Goal: Check status: Check status

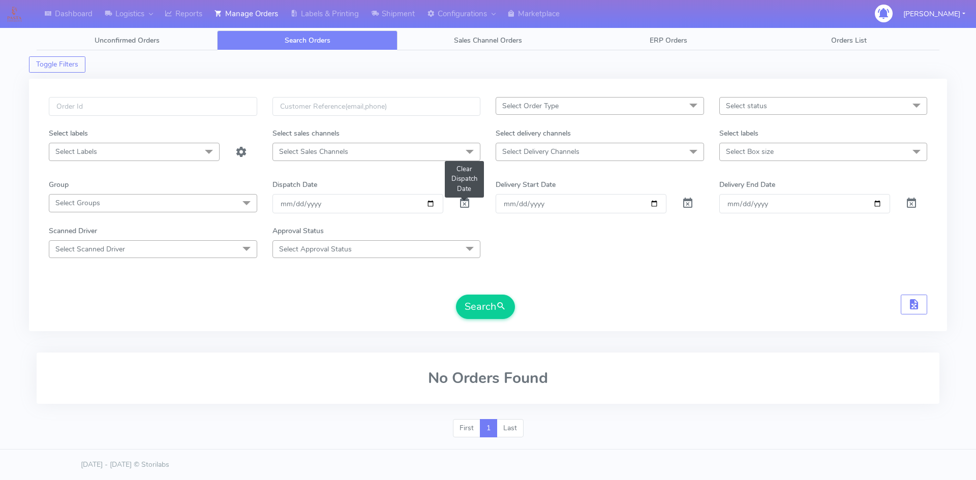
click at [465, 204] on span at bounding box center [465, 206] width 12 height 10
click at [147, 106] on input "text" at bounding box center [153, 106] width 208 height 19
paste input "3N9VWYJ3"
click at [480, 301] on button "Search" at bounding box center [485, 307] width 59 height 24
click at [139, 106] on input "3N9VWYJ3" at bounding box center [153, 106] width 208 height 19
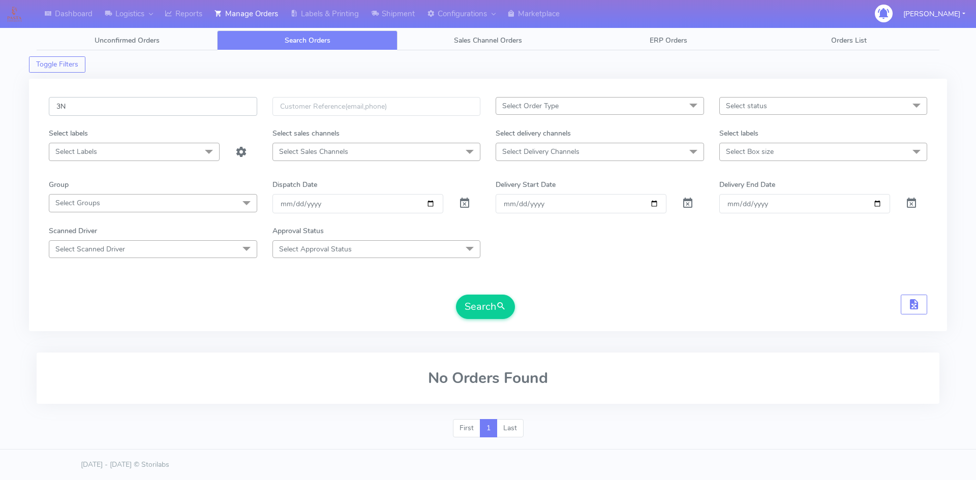
type input "3"
click at [462, 201] on span at bounding box center [465, 206] width 12 height 10
click at [689, 203] on span at bounding box center [688, 206] width 12 height 10
click at [915, 207] on span at bounding box center [911, 206] width 12 height 10
click at [150, 105] on input "text" at bounding box center [153, 106] width 208 height 19
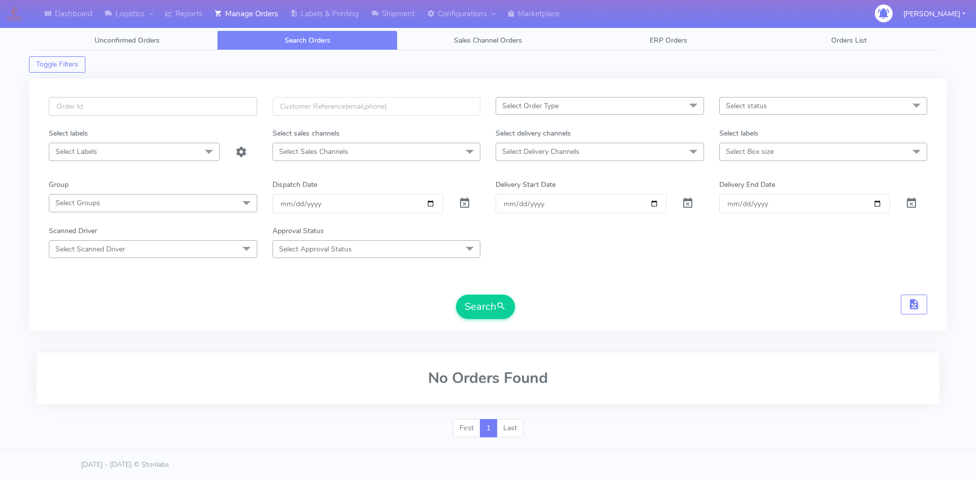
paste input "3N9VWYJ3"
click at [504, 308] on span "submit" at bounding box center [501, 307] width 10 height 14
drag, startPoint x: 113, startPoint y: 111, endPoint x: 49, endPoint y: 112, distance: 64.6
click at [49, 112] on input "3N9VWYJ3" at bounding box center [153, 106] width 208 height 19
paste input "1620912"
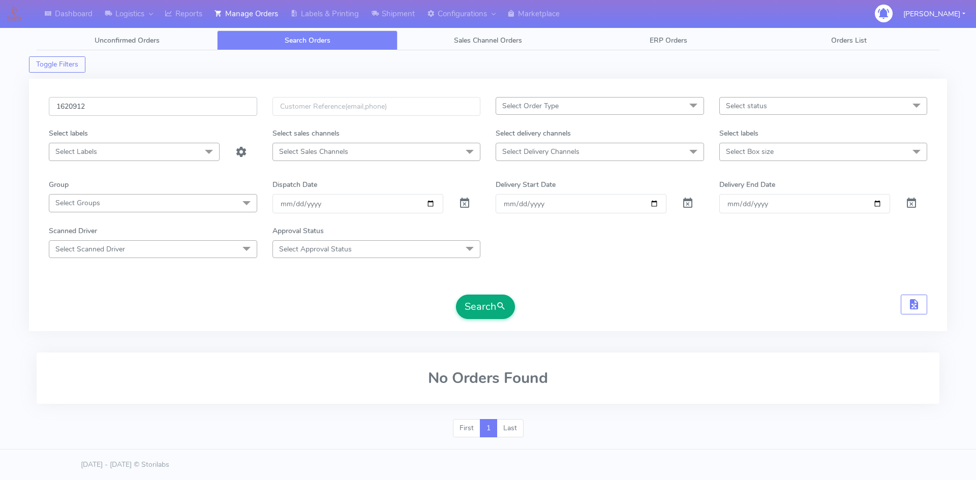
type input "1620912"
click at [495, 306] on button "Search" at bounding box center [485, 307] width 59 height 24
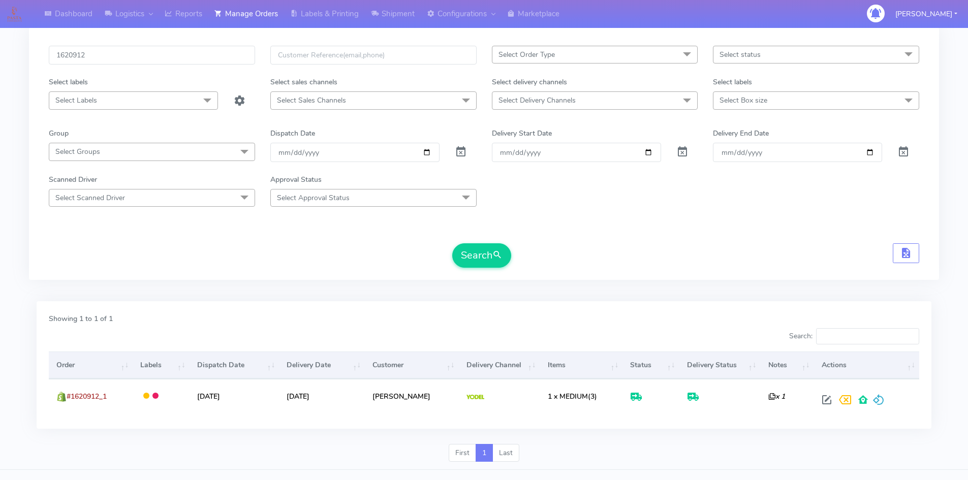
scroll to position [72, 0]
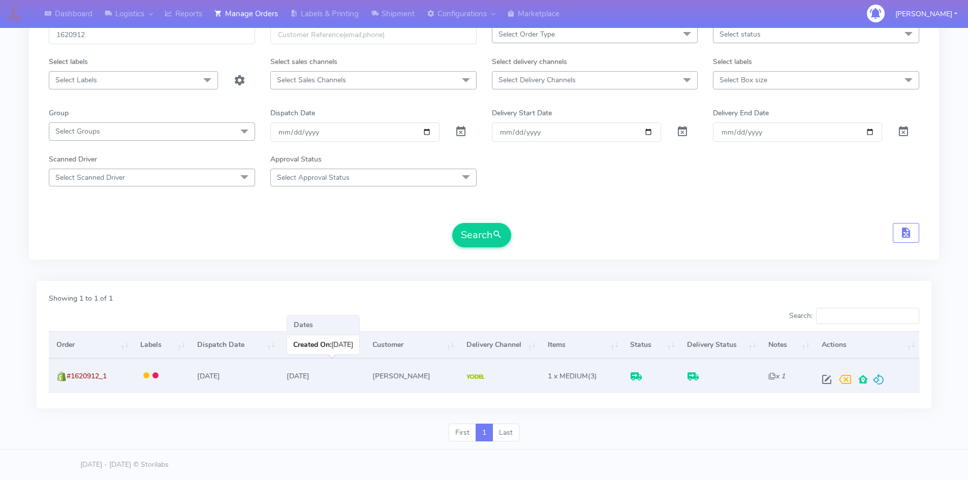
click at [362, 376] on td "[DATE]" at bounding box center [322, 376] width 86 height 34
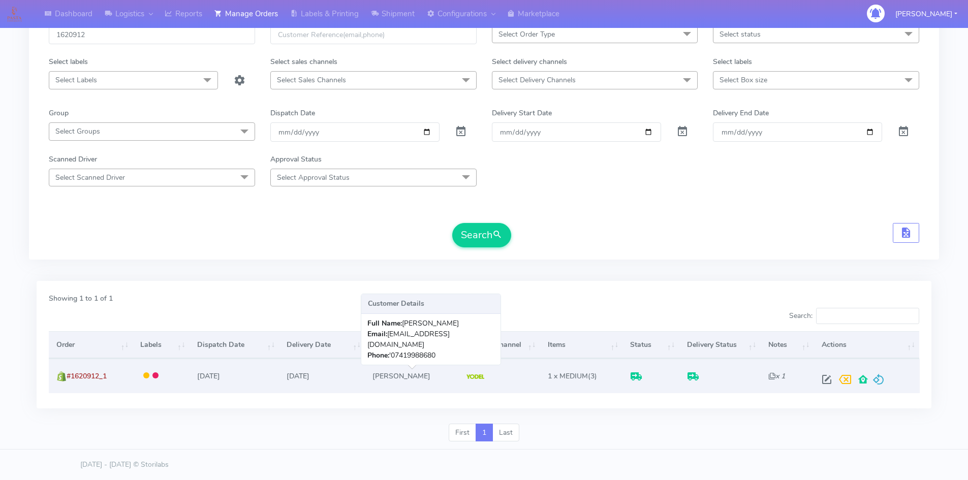
click at [425, 372] on td "[PERSON_NAME]" at bounding box center [412, 376] width 94 height 34
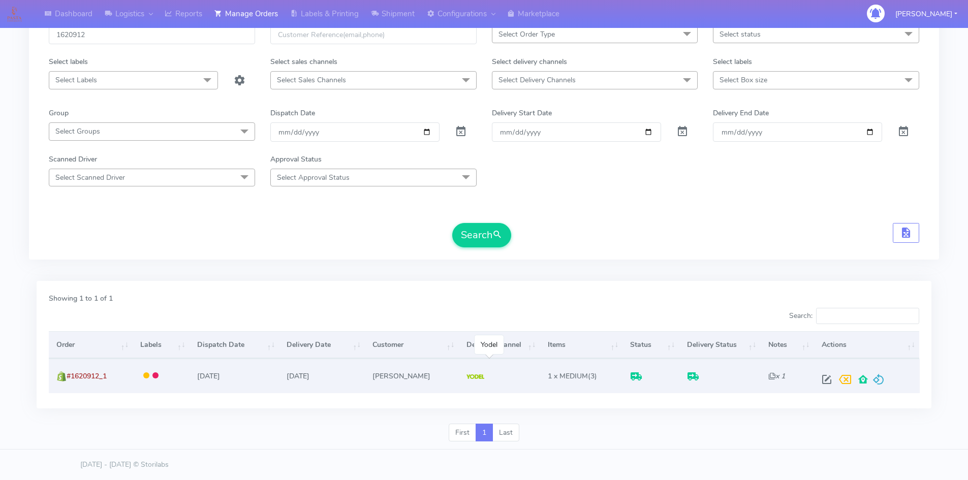
click at [477, 374] on td at bounding box center [499, 376] width 81 height 34
click at [824, 379] on span at bounding box center [827, 382] width 18 height 10
select select "5"
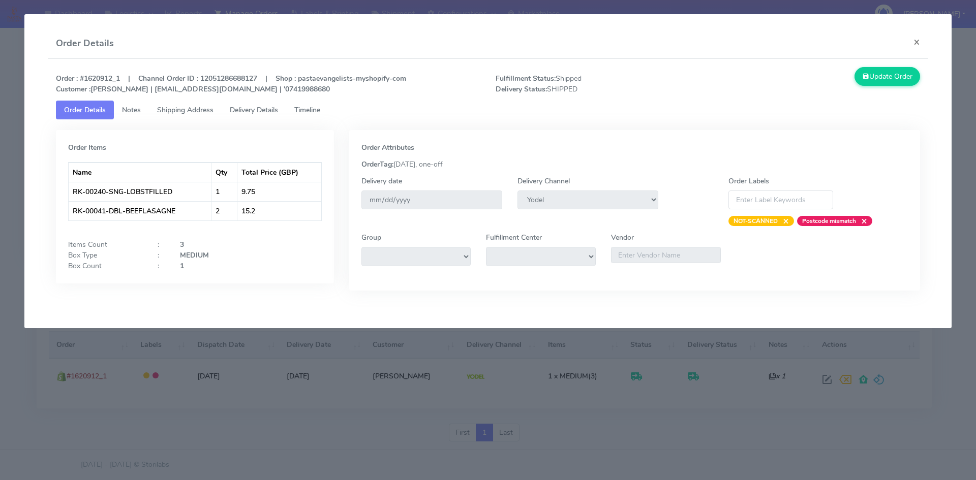
click at [263, 110] on span "Delivery Details" at bounding box center [254, 110] width 48 height 10
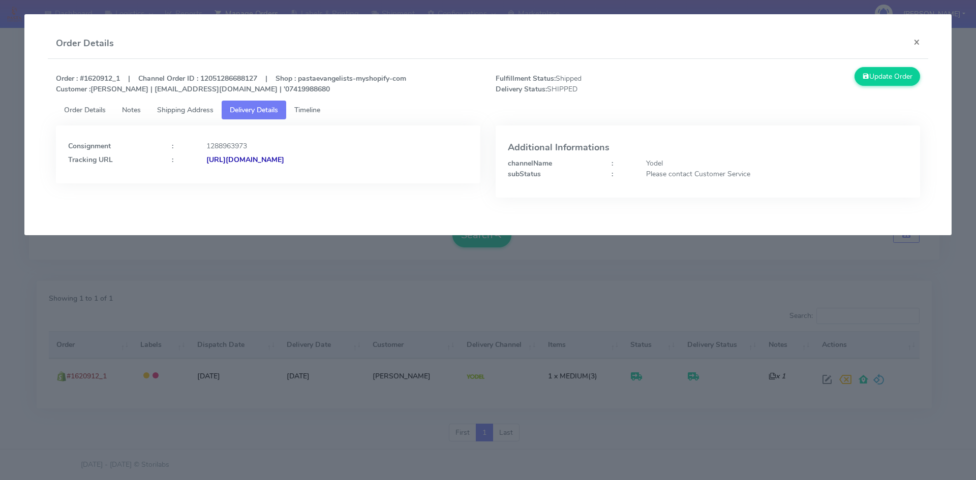
click at [208, 111] on span "Shipping Address" at bounding box center [185, 110] width 56 height 10
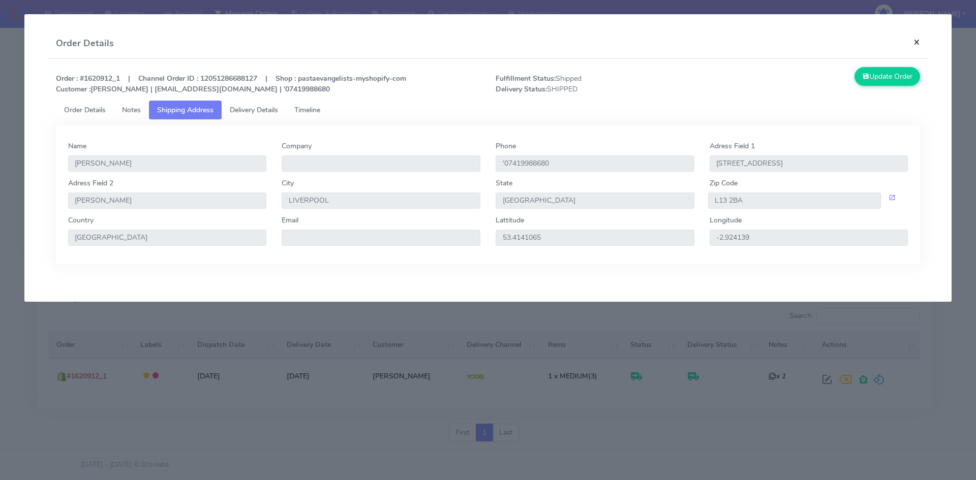
click at [915, 39] on button "×" at bounding box center [916, 41] width 23 height 27
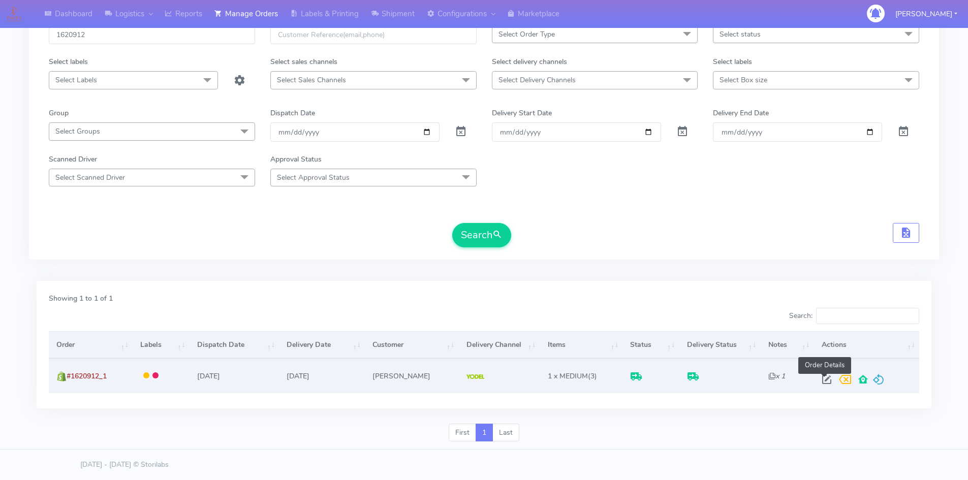
click at [819, 381] on span at bounding box center [827, 382] width 18 height 10
select select "5"
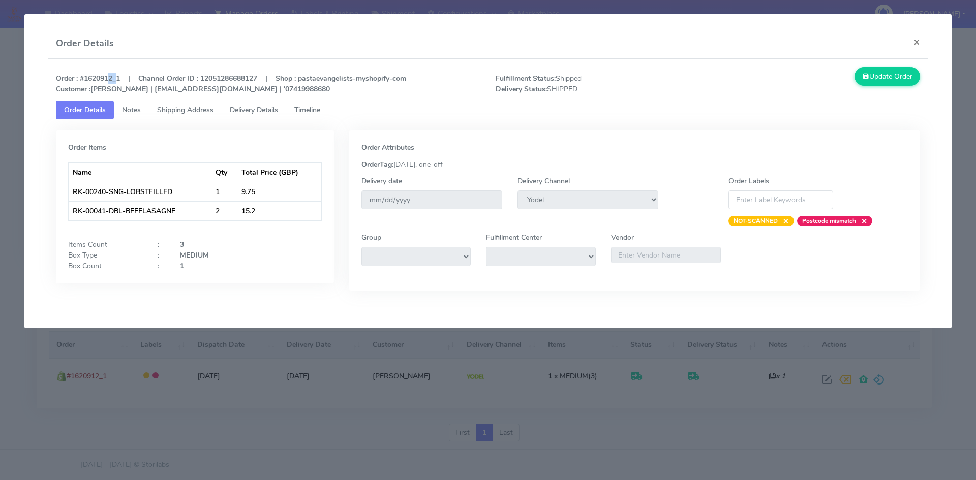
drag, startPoint x: 105, startPoint y: 80, endPoint x: 113, endPoint y: 79, distance: 8.7
click at [113, 79] on strong "Order : #1620912_1 | Channel Order ID : 12051286688127 | Shop : pastaevangelist…" at bounding box center [231, 84] width 350 height 20
drag, startPoint x: 102, startPoint y: 78, endPoint x: 115, endPoint y: 78, distance: 13.2
click at [115, 78] on strong "Order : #1620912_1 | Channel Order ID : 12051286688127 | Shop : pastaevangelist…" at bounding box center [231, 84] width 350 height 20
click at [921, 38] on button "×" at bounding box center [916, 41] width 23 height 27
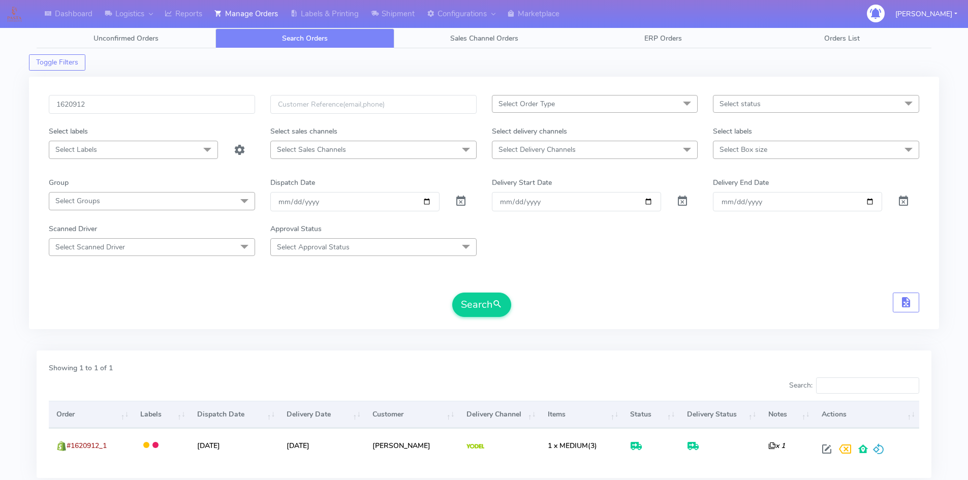
scroll to position [0, 0]
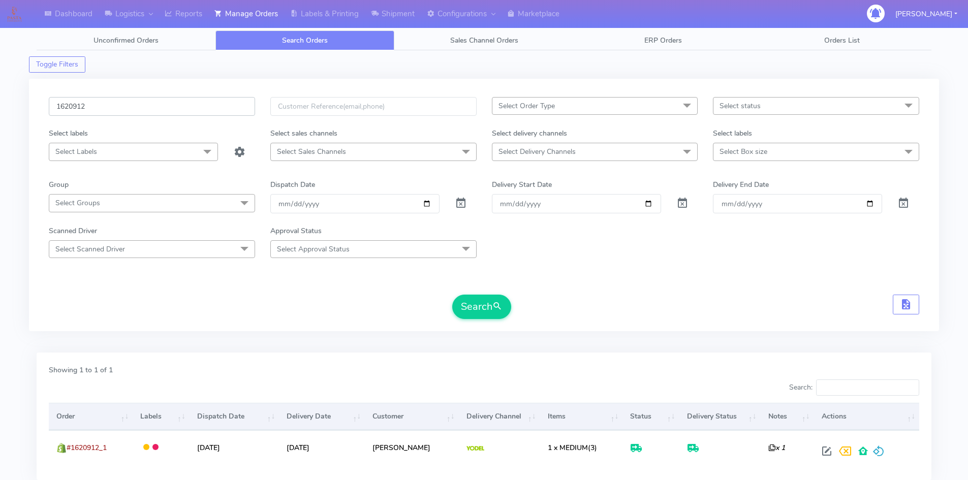
drag, startPoint x: 108, startPoint y: 106, endPoint x: 28, endPoint y: 118, distance: 80.7
click at [28, 118] on div "Dashboard Logistics London Logistics Reports Manage Orders Labels & Printing Sh…" at bounding box center [484, 269] width 968 height 503
paste input "2637"
type input "1622637"
click at [478, 303] on button "Search" at bounding box center [481, 307] width 59 height 24
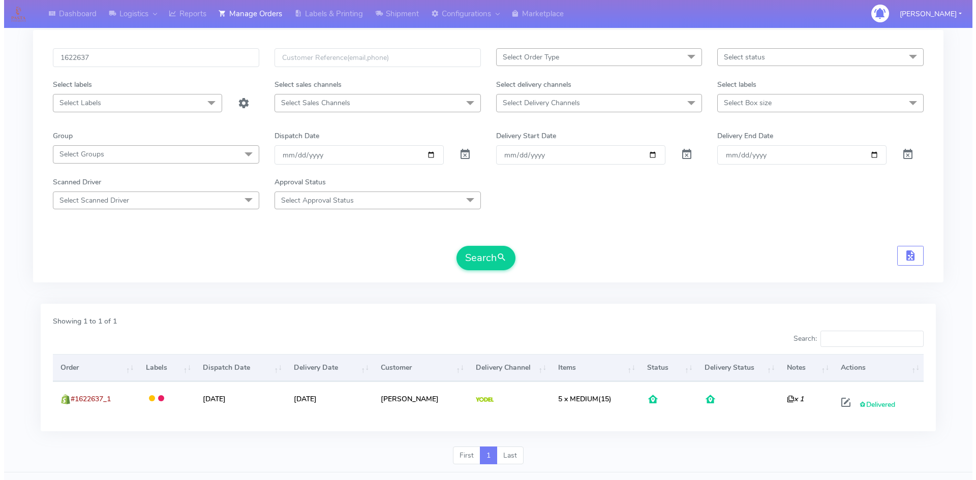
scroll to position [72, 0]
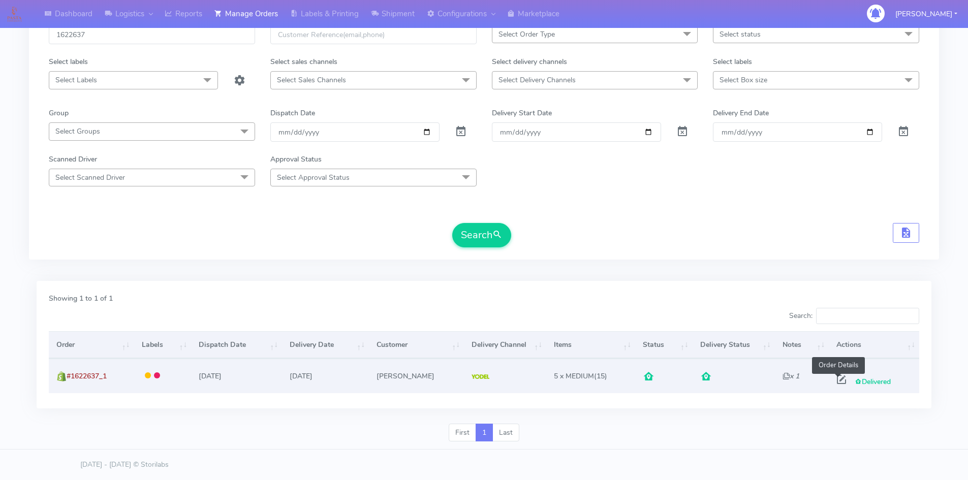
click at [838, 380] on span at bounding box center [842, 382] width 18 height 10
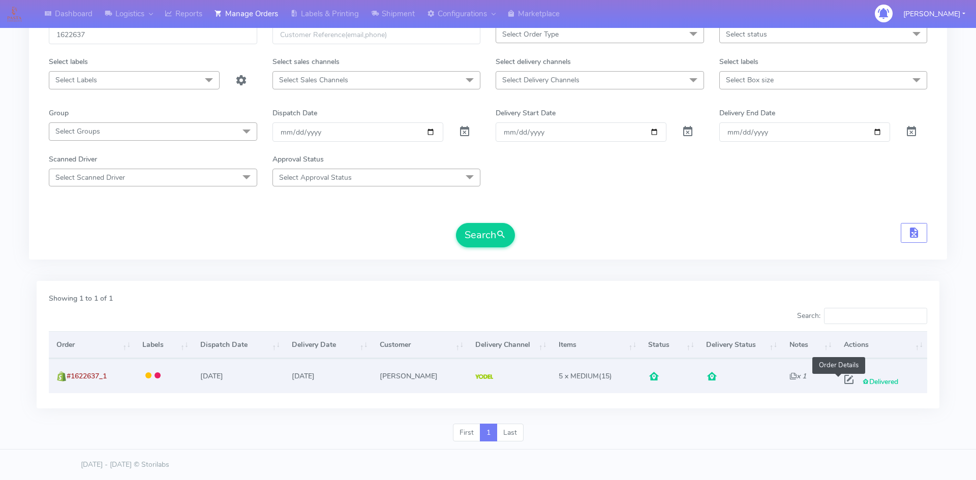
select select "5"
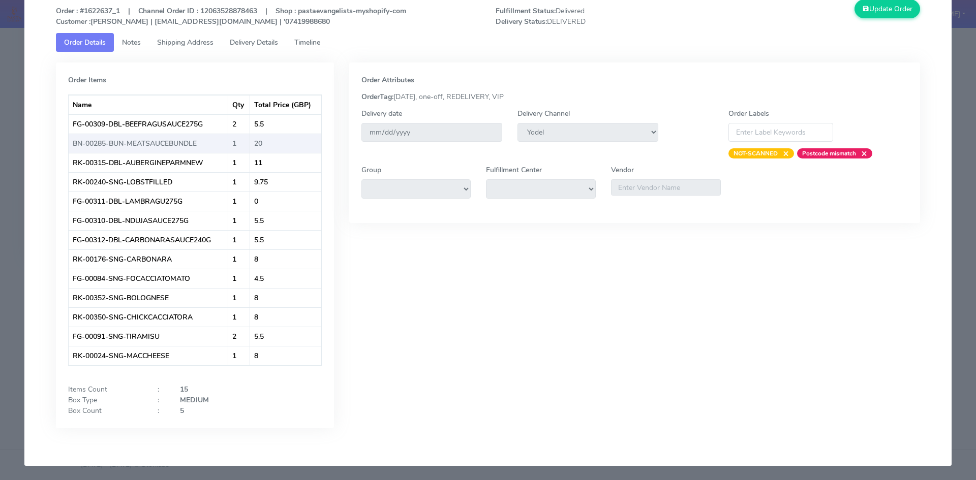
scroll to position [0, 0]
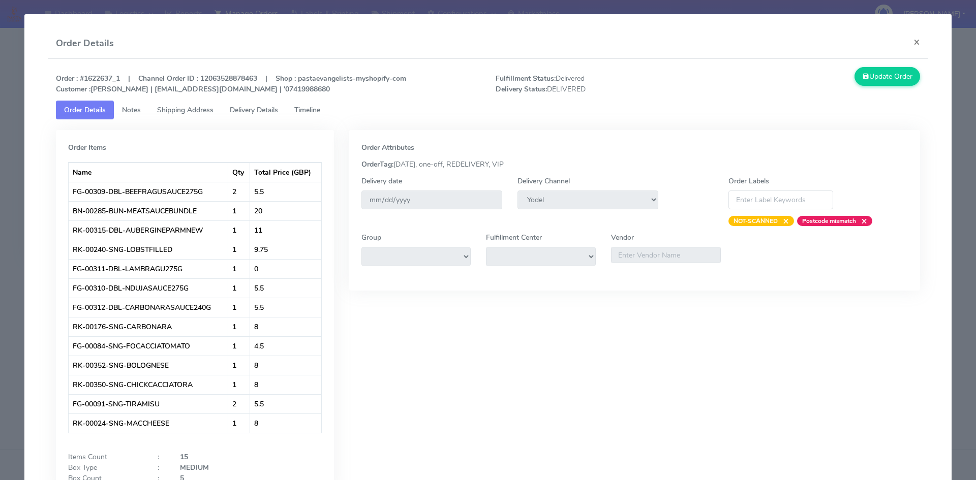
click at [319, 107] on span "Timeline" at bounding box center [307, 110] width 26 height 10
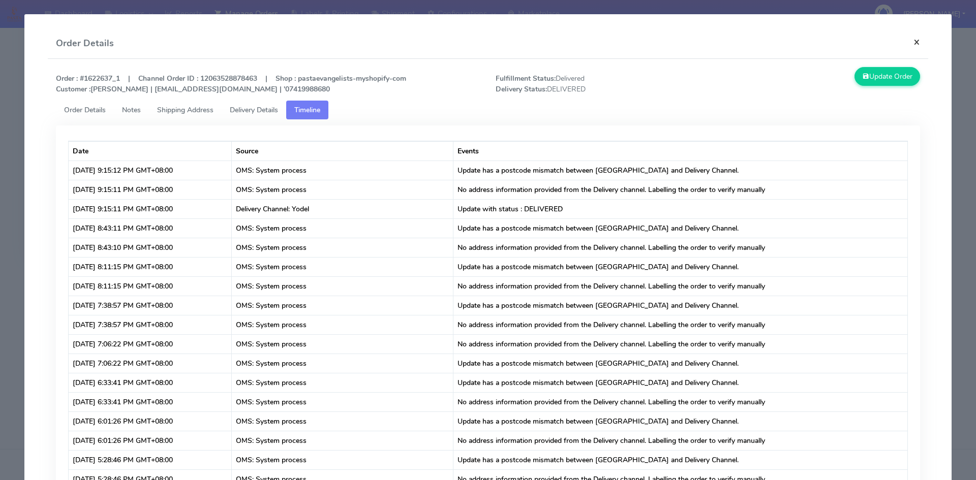
click at [908, 40] on button "×" at bounding box center [916, 41] width 23 height 27
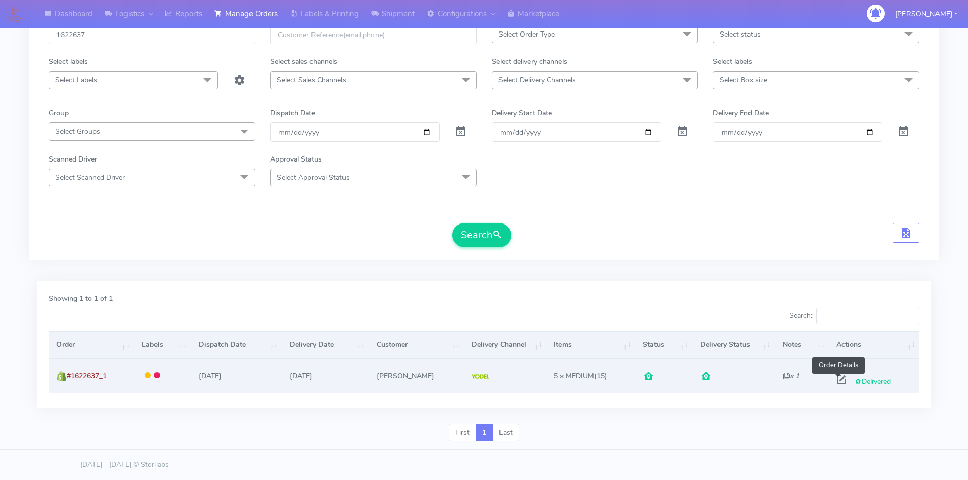
click at [835, 377] on span at bounding box center [842, 382] width 18 height 10
select select "5"
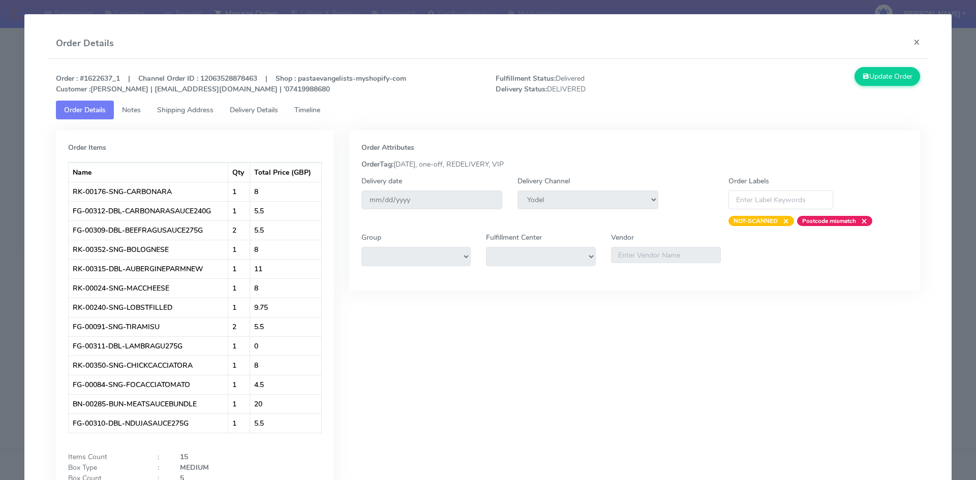
click at [247, 108] on span "Delivery Details" at bounding box center [254, 110] width 48 height 10
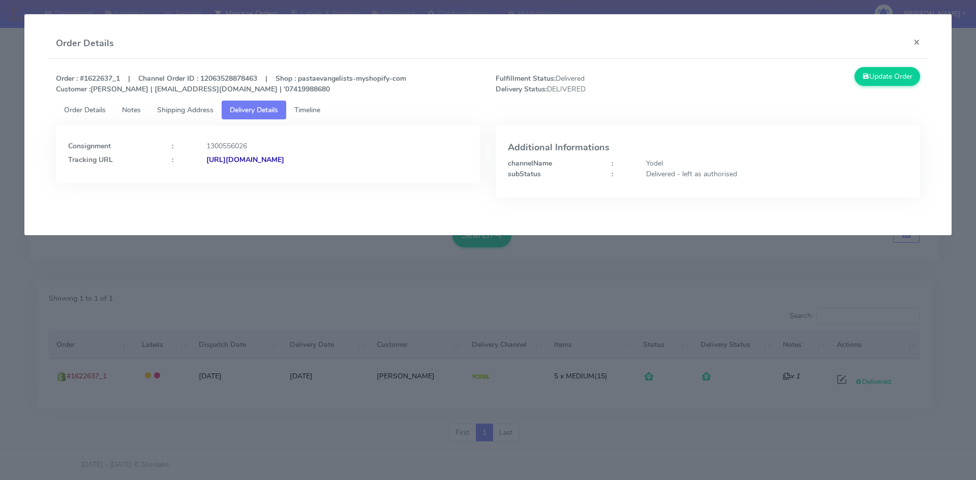
drag, startPoint x: 402, startPoint y: 159, endPoint x: 330, endPoint y: 162, distance: 71.7
click at [330, 162] on div "[URL][DOMAIN_NAME]" at bounding box center [337, 160] width 277 height 11
drag, startPoint x: 316, startPoint y: 109, endPoint x: 389, endPoint y: 119, distance: 74.4
click at [316, 109] on span "Timeline" at bounding box center [307, 110] width 26 height 10
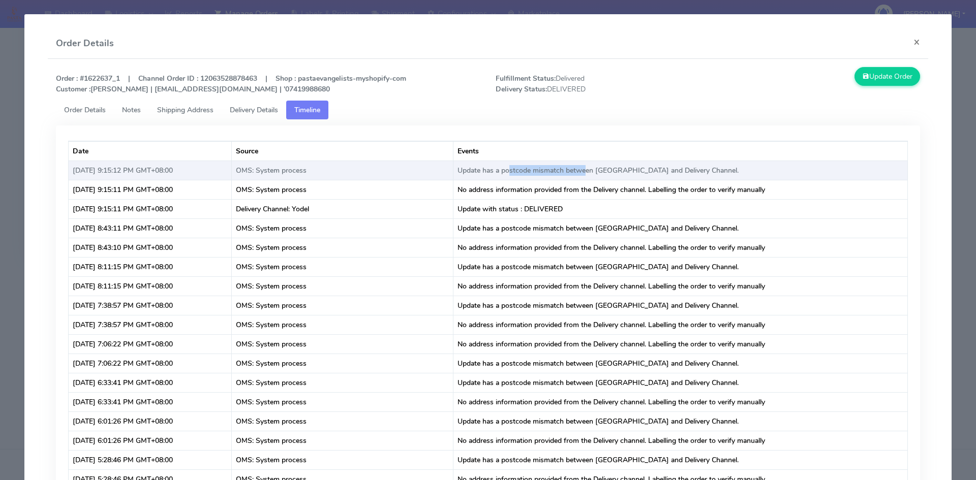
drag, startPoint x: 513, startPoint y: 170, endPoint x: 597, endPoint y: 170, distance: 83.9
click at [582, 170] on td "Update has a postcode mismatch between [GEOGRAPHIC_DATA] and Delivery Channel." at bounding box center [680, 170] width 454 height 19
click at [598, 170] on td "Update has a postcode mismatch between [GEOGRAPHIC_DATA] and Delivery Channel." at bounding box center [680, 170] width 454 height 19
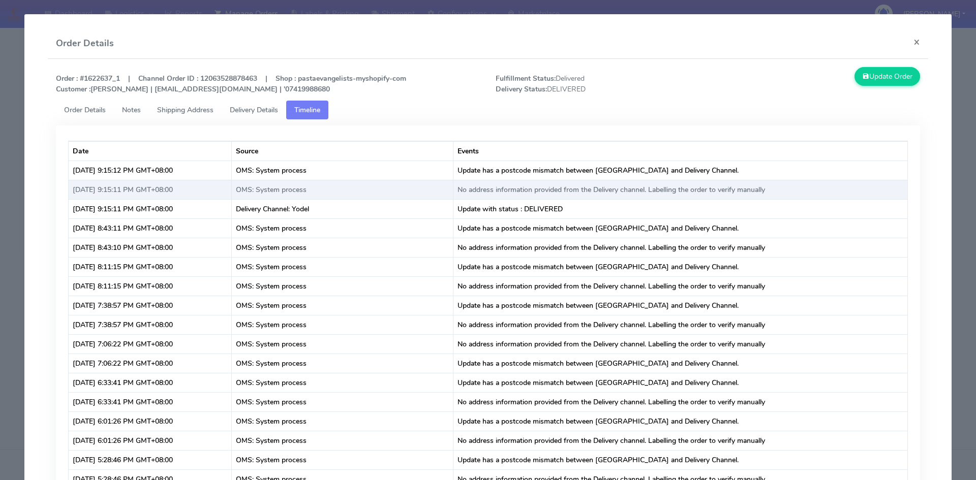
click at [538, 192] on td "No address information provided from the Delivery channel. Labelling the order …" at bounding box center [680, 189] width 454 height 19
drag, startPoint x: 499, startPoint y: 192, endPoint x: 623, endPoint y: 191, distance: 124.5
click at [610, 191] on td "No address information provided from the Delivery channel. Labelling the order …" at bounding box center [680, 189] width 454 height 19
drag, startPoint x: 629, startPoint y: 191, endPoint x: 775, endPoint y: 191, distance: 145.9
click at [768, 192] on td "No address information provided from the Delivery channel. Labelling the order …" at bounding box center [680, 189] width 454 height 19
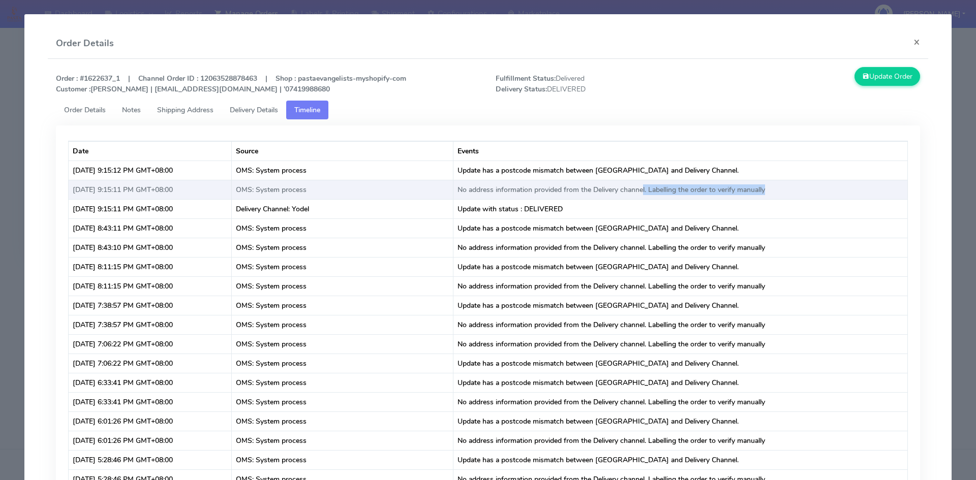
click at [777, 190] on td "No address information provided from the Delivery channel. Labelling the order …" at bounding box center [680, 189] width 454 height 19
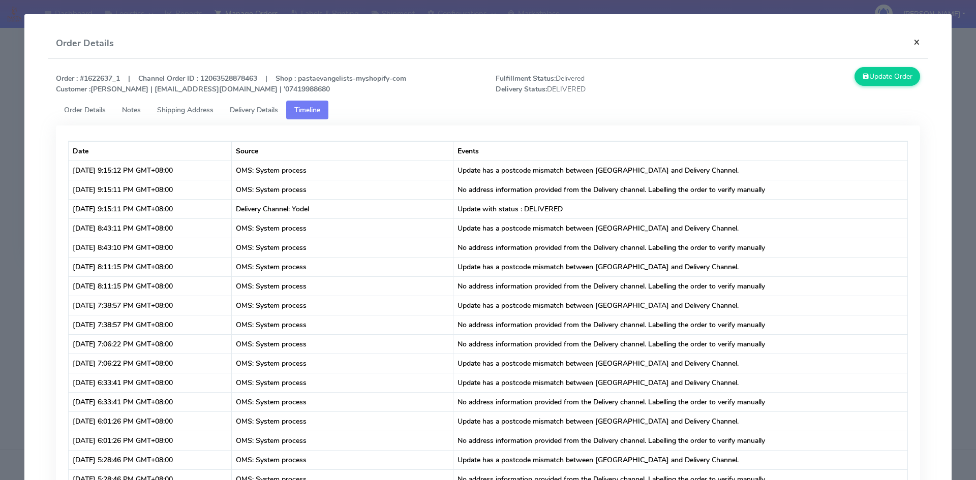
click at [911, 42] on button "×" at bounding box center [916, 41] width 23 height 27
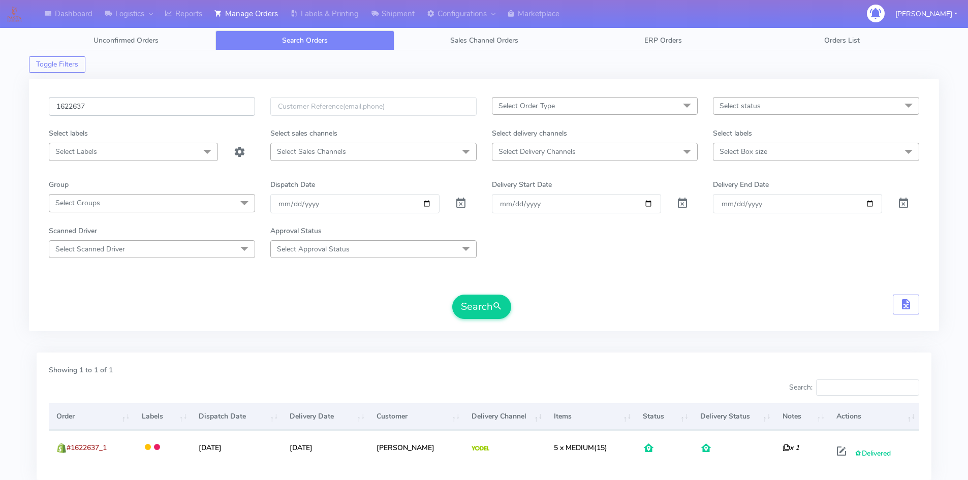
drag, startPoint x: 92, startPoint y: 105, endPoint x: 19, endPoint y: 112, distance: 73.5
click at [19, 112] on div "Dashboard Logistics London Logistics Reports Manage Orders Labels & Printing Sh…" at bounding box center [484, 269] width 968 height 503
paste input "0912"
type input "1620912"
click at [473, 309] on button "Search" at bounding box center [481, 307] width 59 height 24
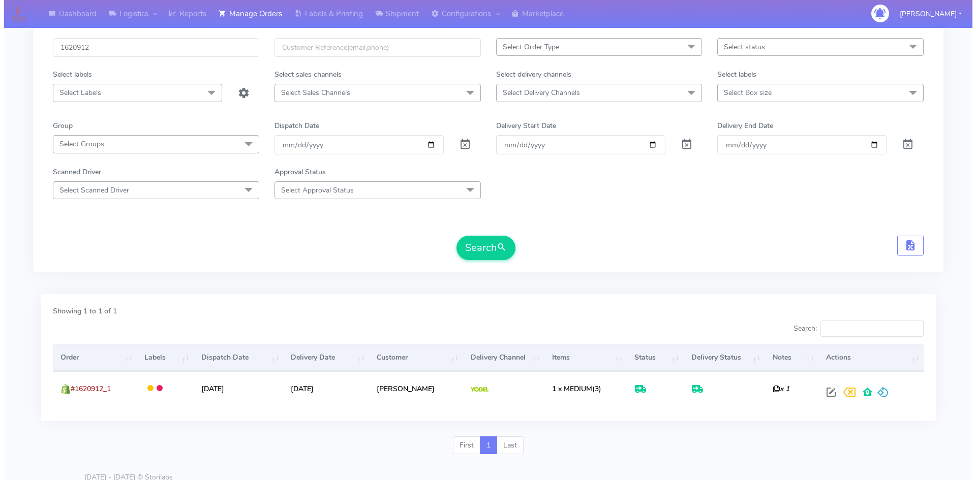
scroll to position [72, 0]
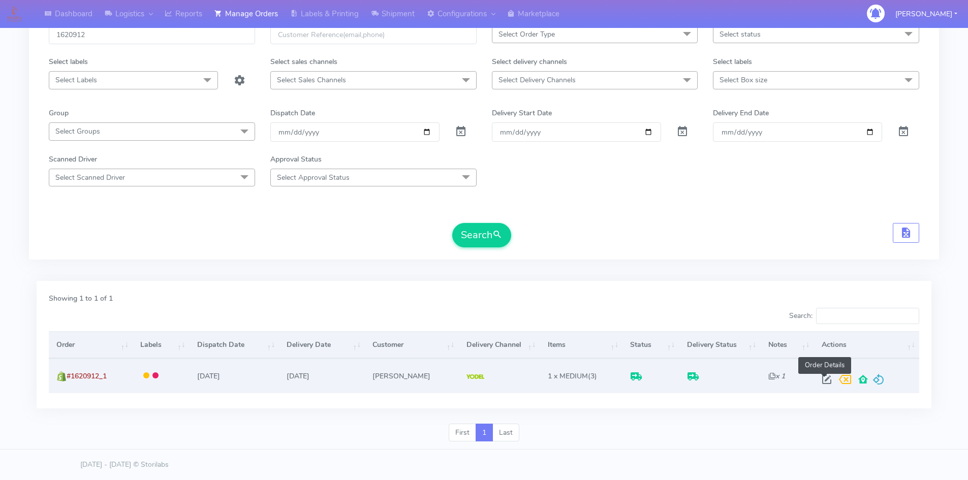
click at [826, 378] on span at bounding box center [827, 382] width 18 height 10
select select "5"
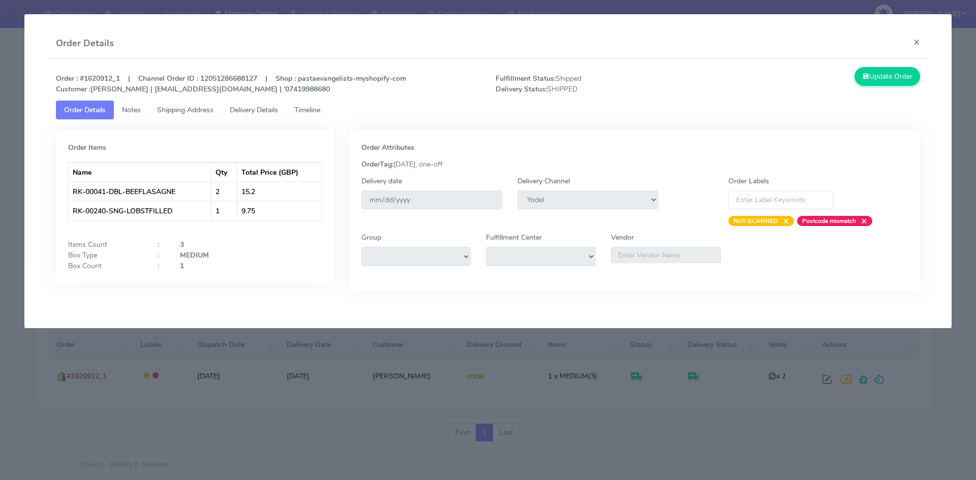
click at [320, 110] on span "Timeline" at bounding box center [307, 110] width 26 height 10
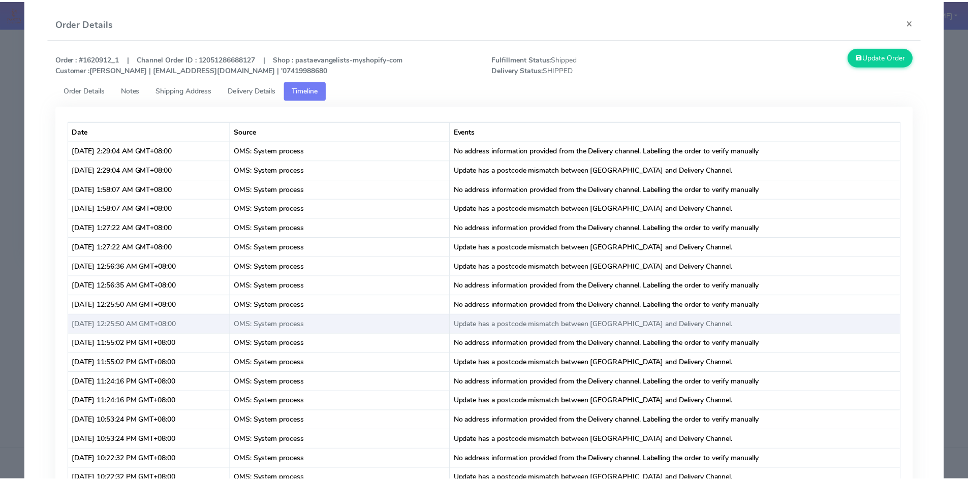
scroll to position [0, 0]
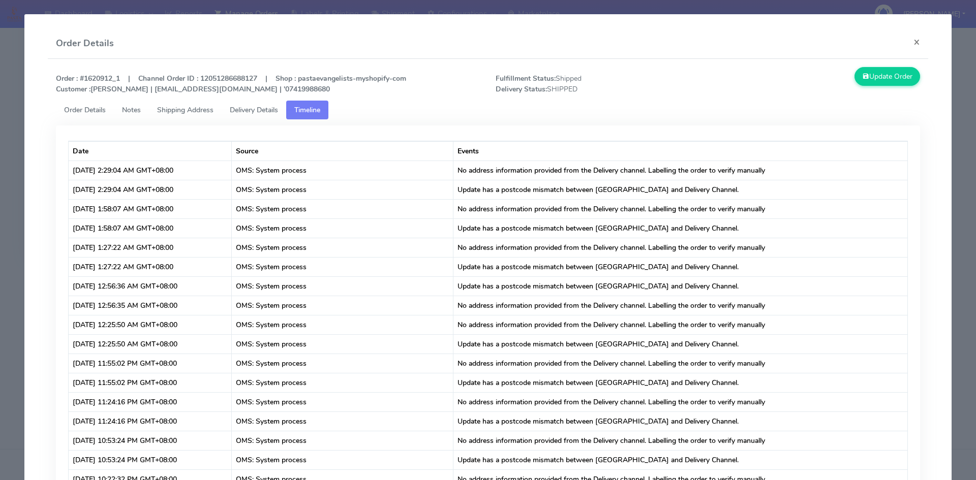
click at [209, 112] on span "Shipping Address" at bounding box center [185, 110] width 56 height 10
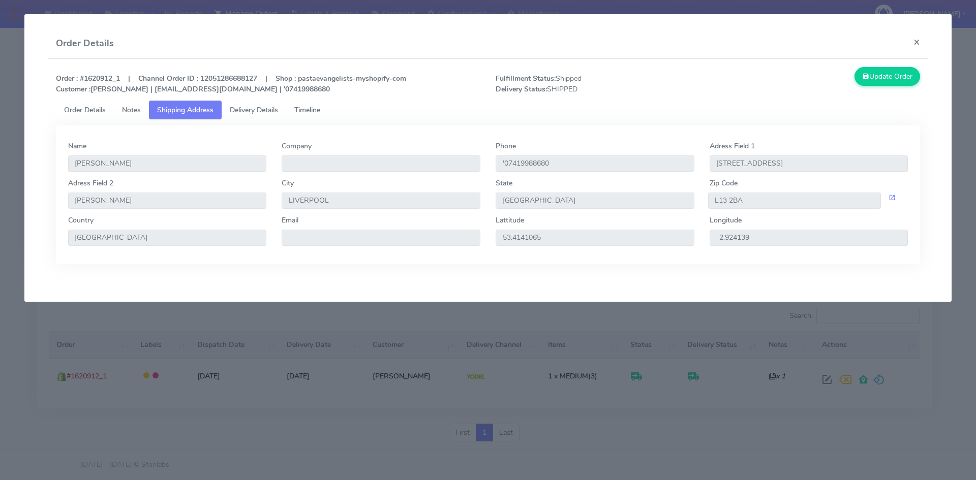
click at [252, 110] on span "Delivery Details" at bounding box center [254, 110] width 48 height 10
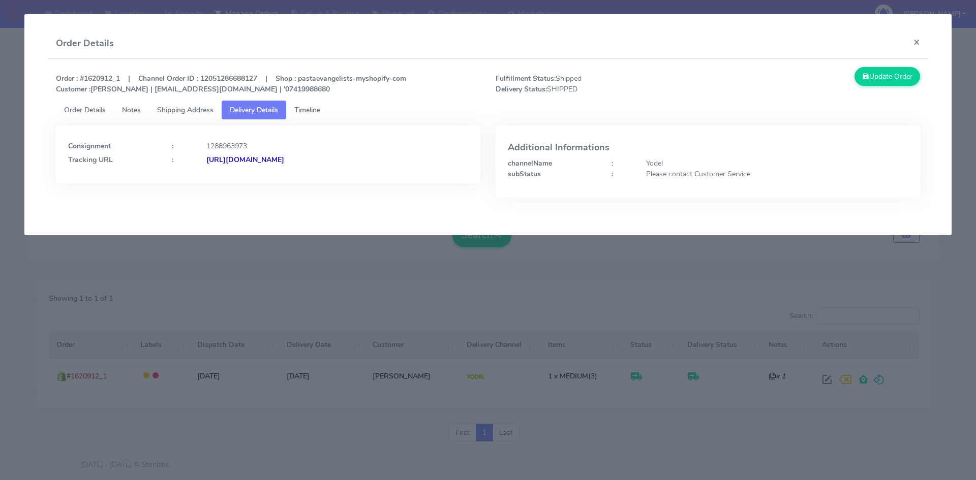
drag, startPoint x: 404, startPoint y: 158, endPoint x: 316, endPoint y: 161, distance: 87.5
click at [316, 161] on div "[URL][DOMAIN_NAME]" at bounding box center [337, 160] width 277 height 11
click at [918, 45] on button "×" at bounding box center [916, 41] width 23 height 27
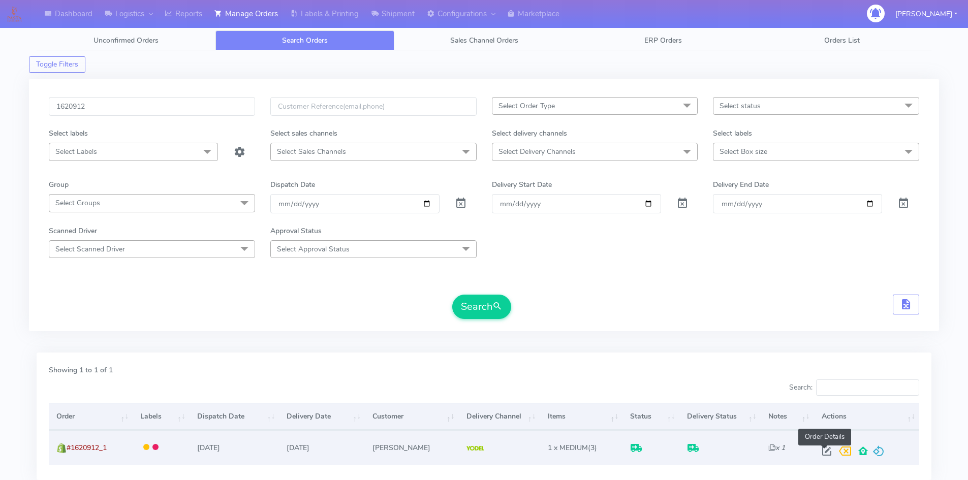
click at [824, 453] on span at bounding box center [827, 454] width 18 height 10
select select "5"
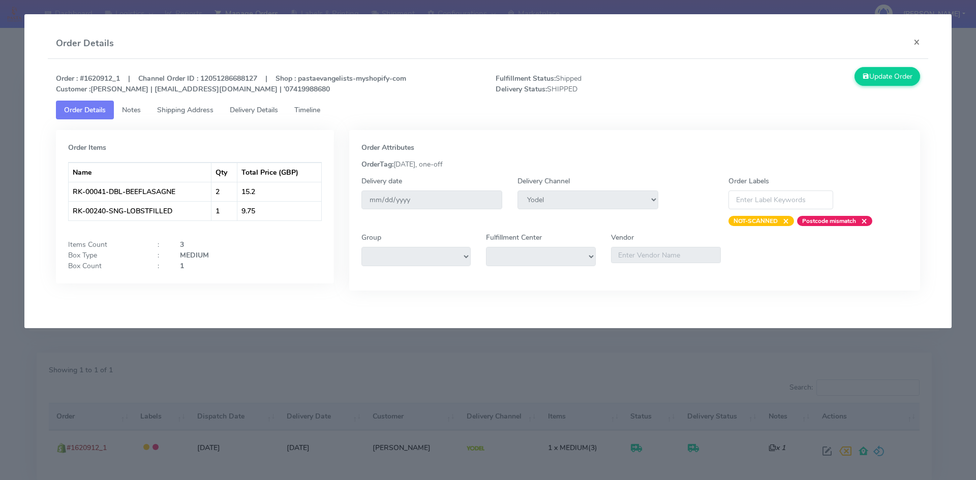
click at [299, 112] on span "Timeline" at bounding box center [307, 110] width 26 height 10
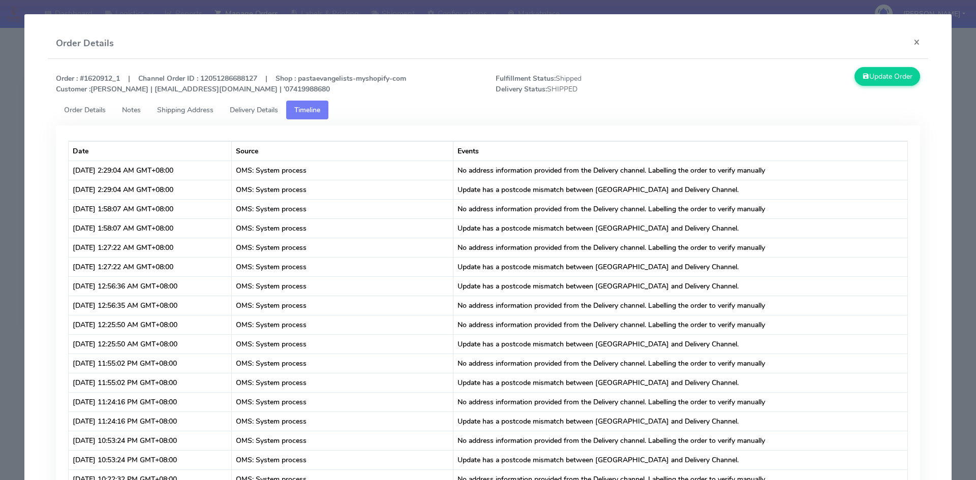
click at [190, 110] on span "Shipping Address" at bounding box center [185, 110] width 56 height 10
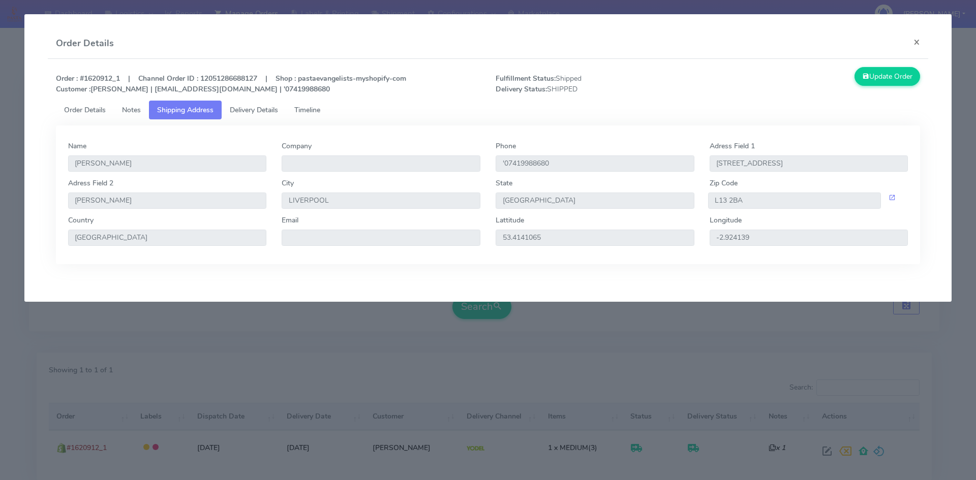
click at [318, 106] on span "Timeline" at bounding box center [307, 110] width 26 height 10
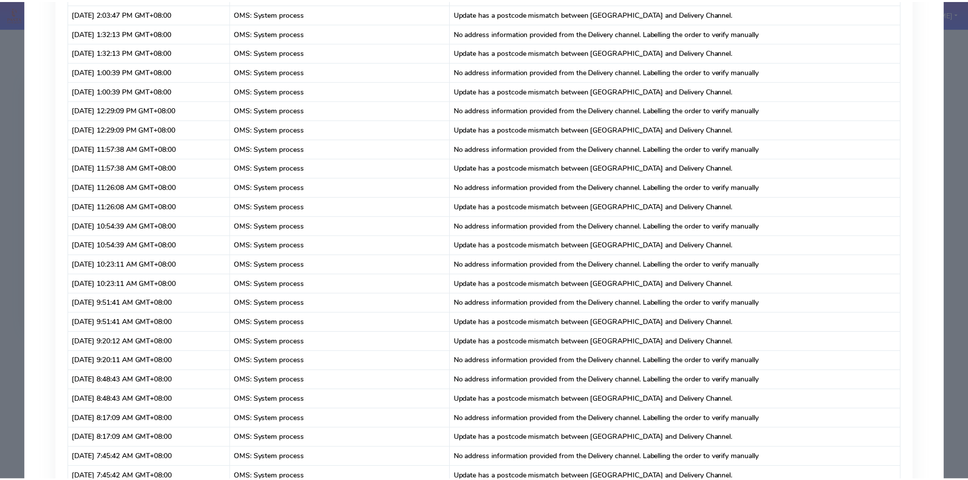
scroll to position [5287, 0]
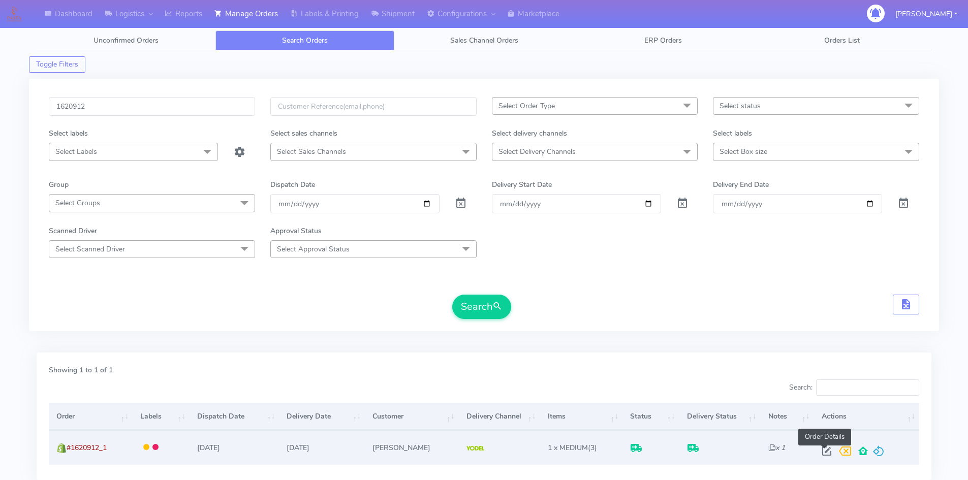
click at [821, 452] on span at bounding box center [827, 454] width 18 height 10
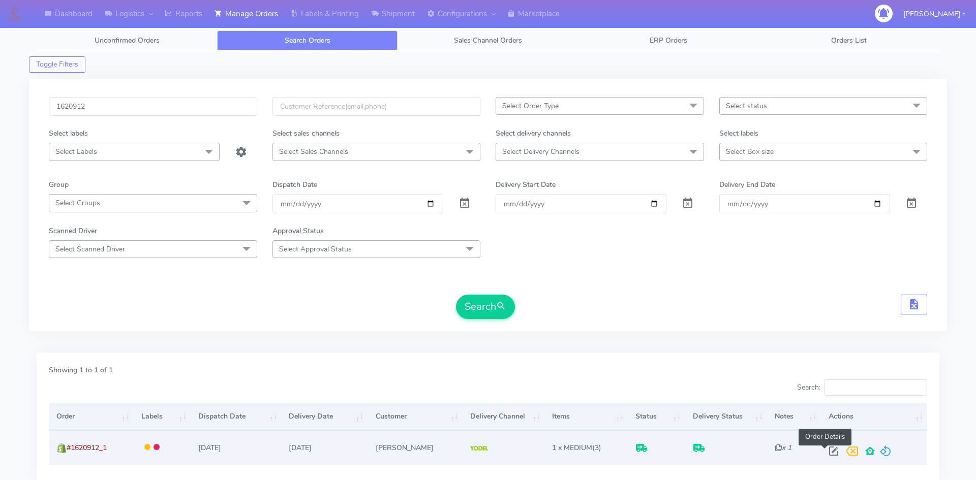
select select "5"
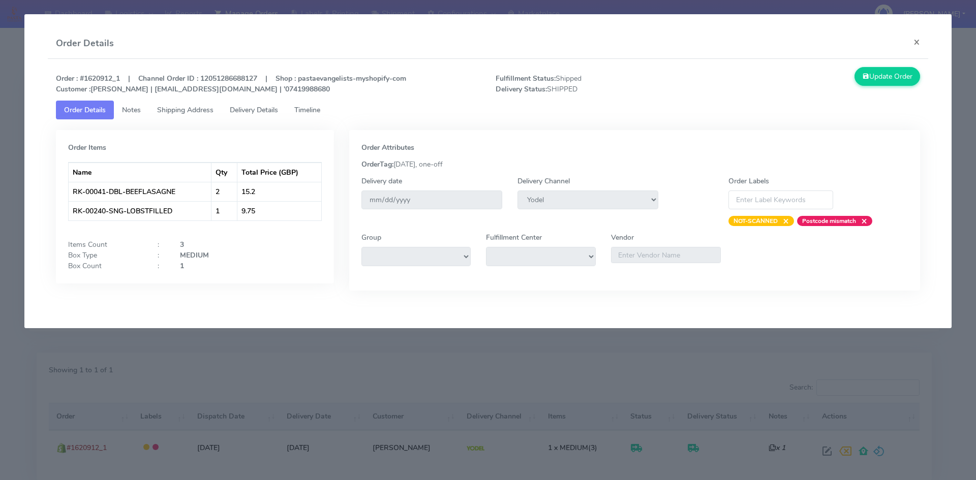
click at [258, 112] on span "Delivery Details" at bounding box center [254, 110] width 48 height 10
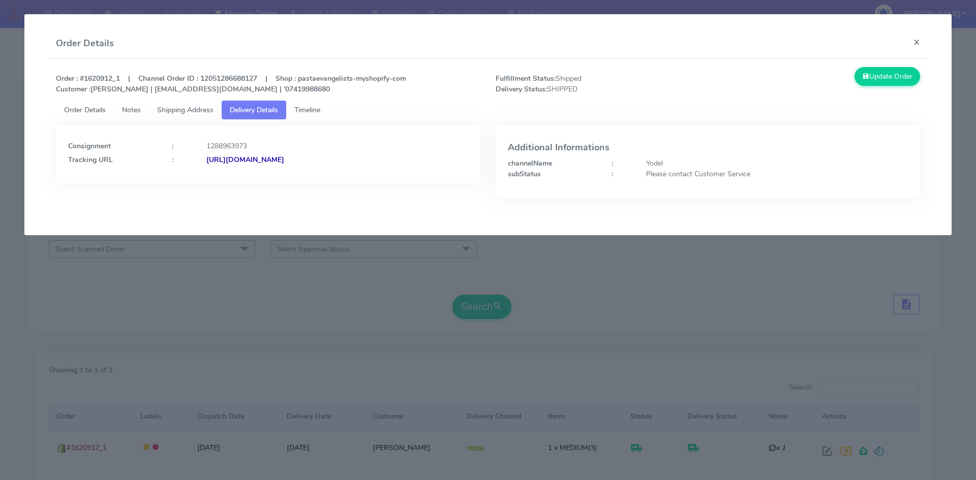
click at [188, 107] on span "Shipping Address" at bounding box center [185, 110] width 56 height 10
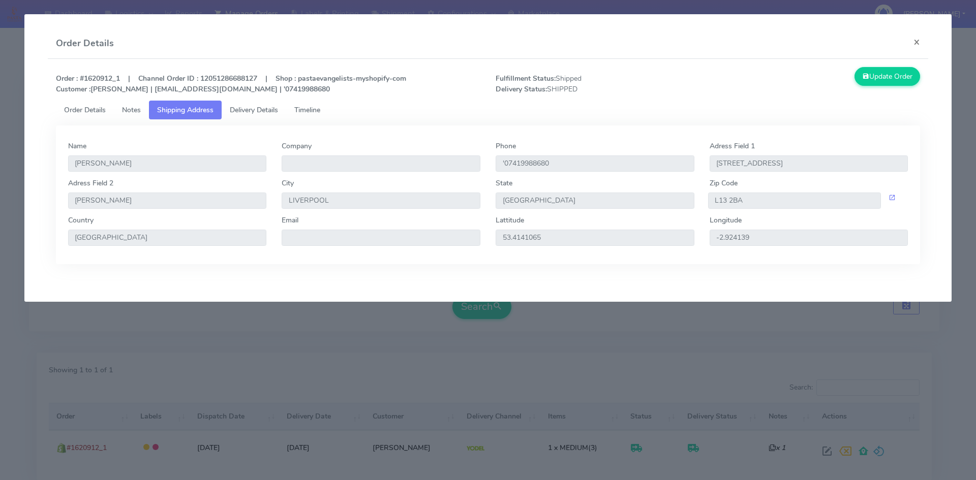
click at [134, 112] on span "Notes" at bounding box center [131, 110] width 19 height 10
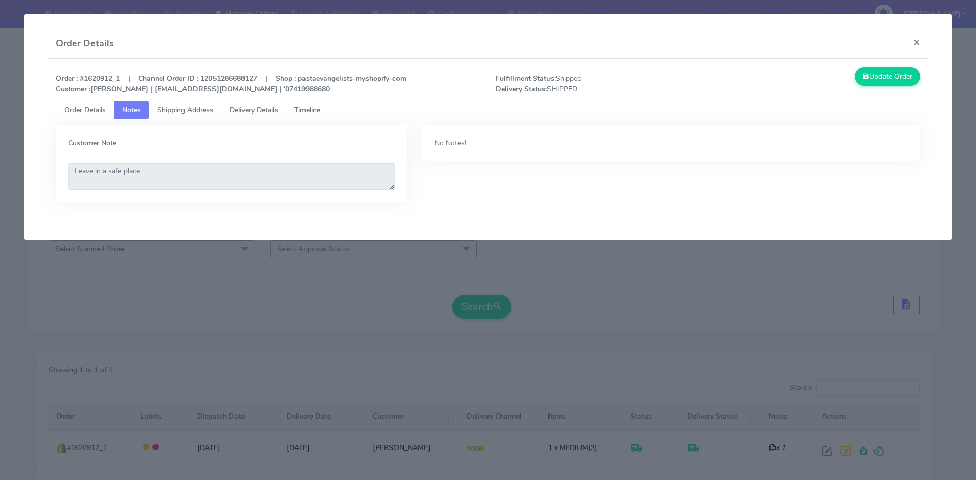
click at [175, 107] on span "Shipping Address" at bounding box center [185, 110] width 56 height 10
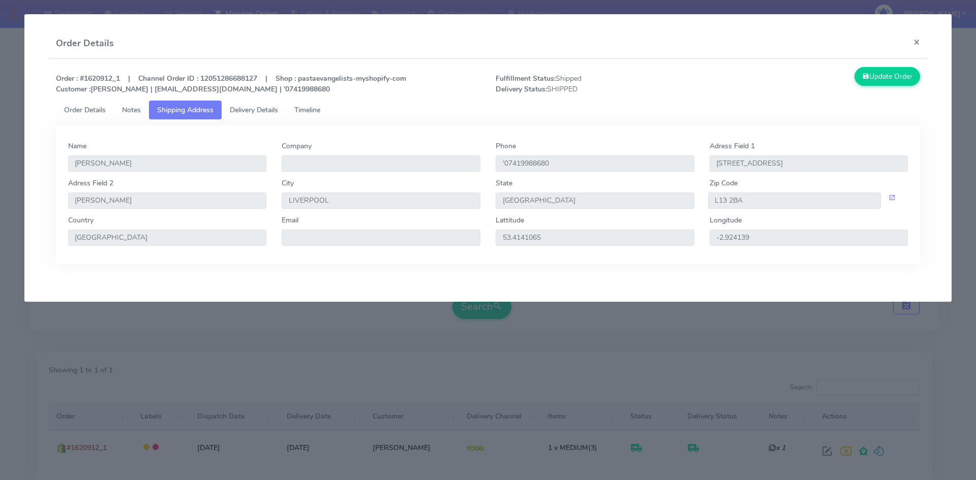
click at [95, 110] on span "Order Details" at bounding box center [85, 110] width 42 height 10
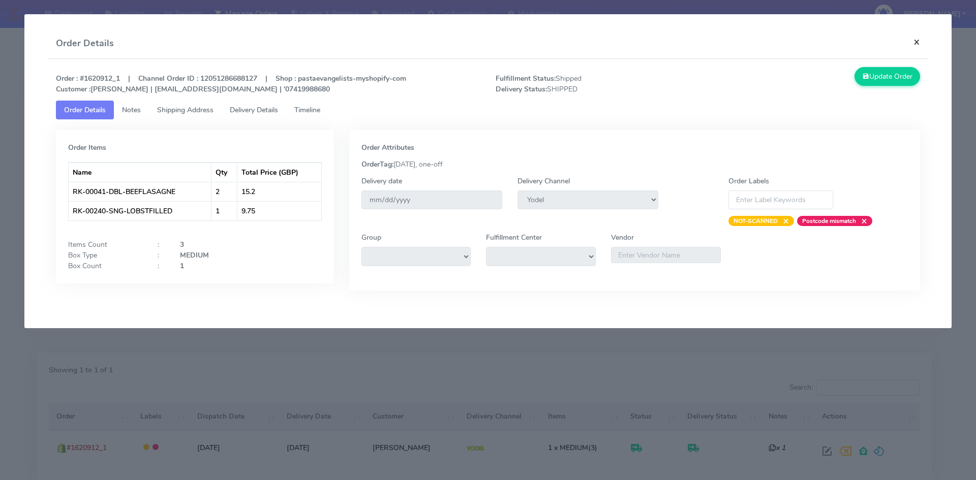
click at [915, 38] on button "×" at bounding box center [916, 41] width 23 height 27
